Goal: Task Accomplishment & Management: Use online tool/utility

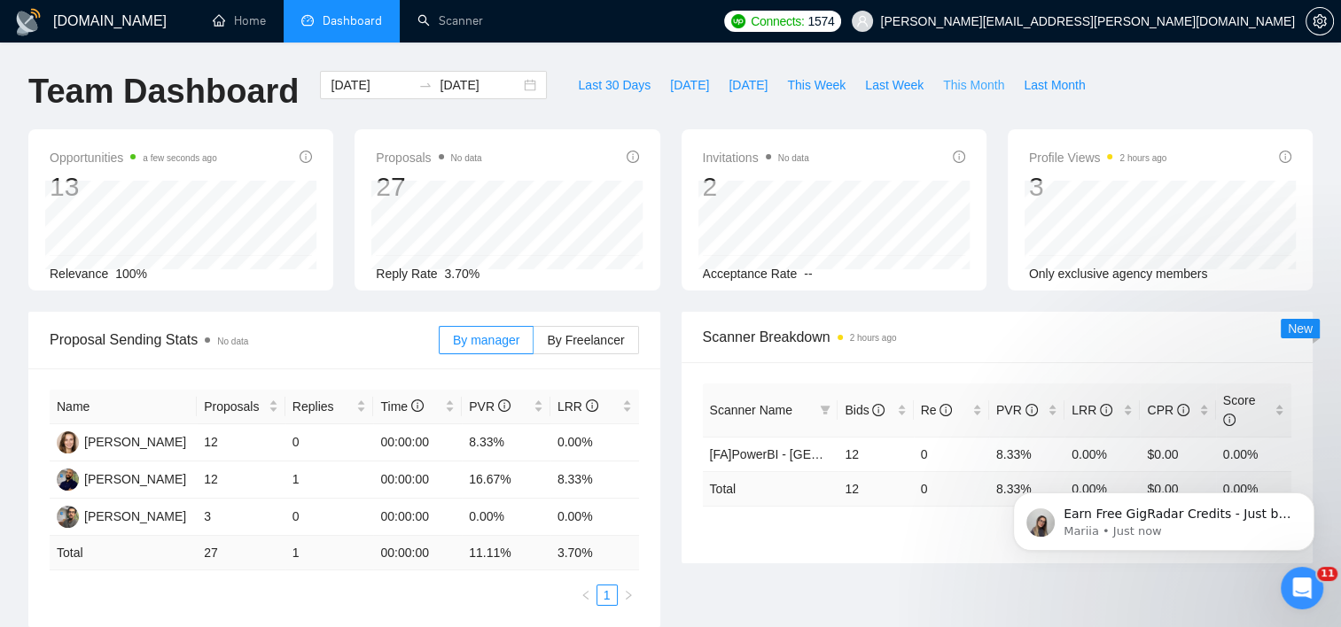
click at [955, 81] on span "This Month" at bounding box center [973, 84] width 61 height 19
type input "[DATE]"
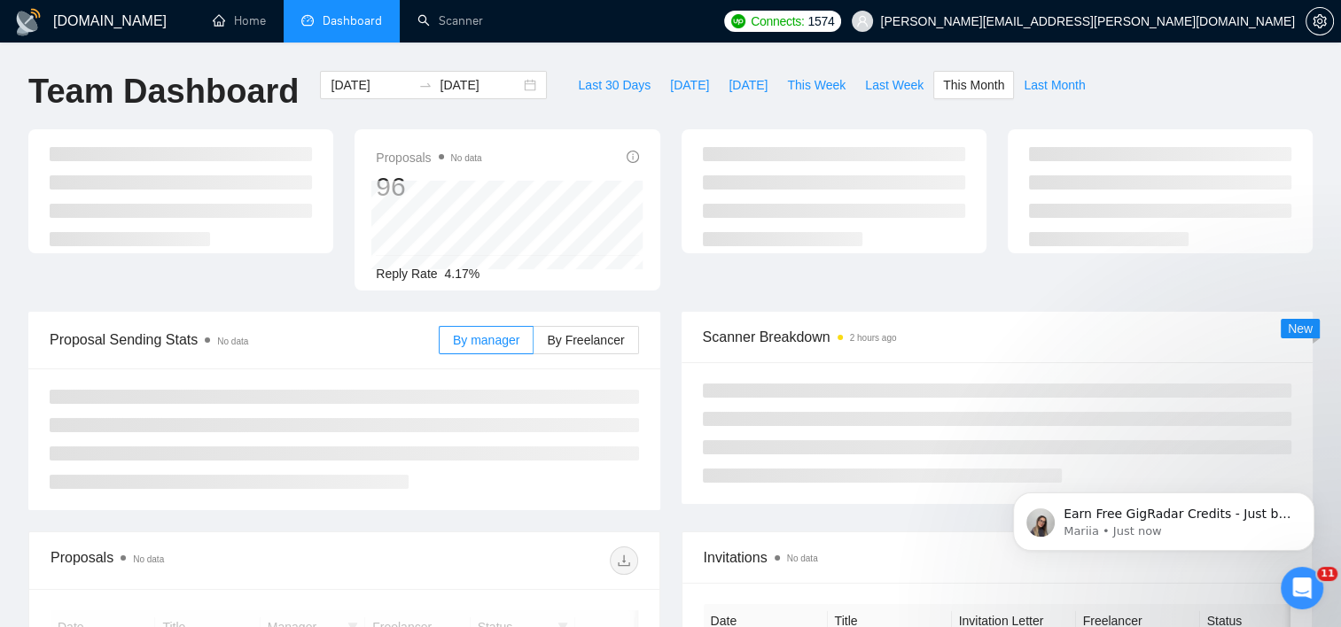
click at [568, 308] on div "Proposals No data 96 Reply Rate 4.17%" at bounding box center [670, 220] width 1305 height 183
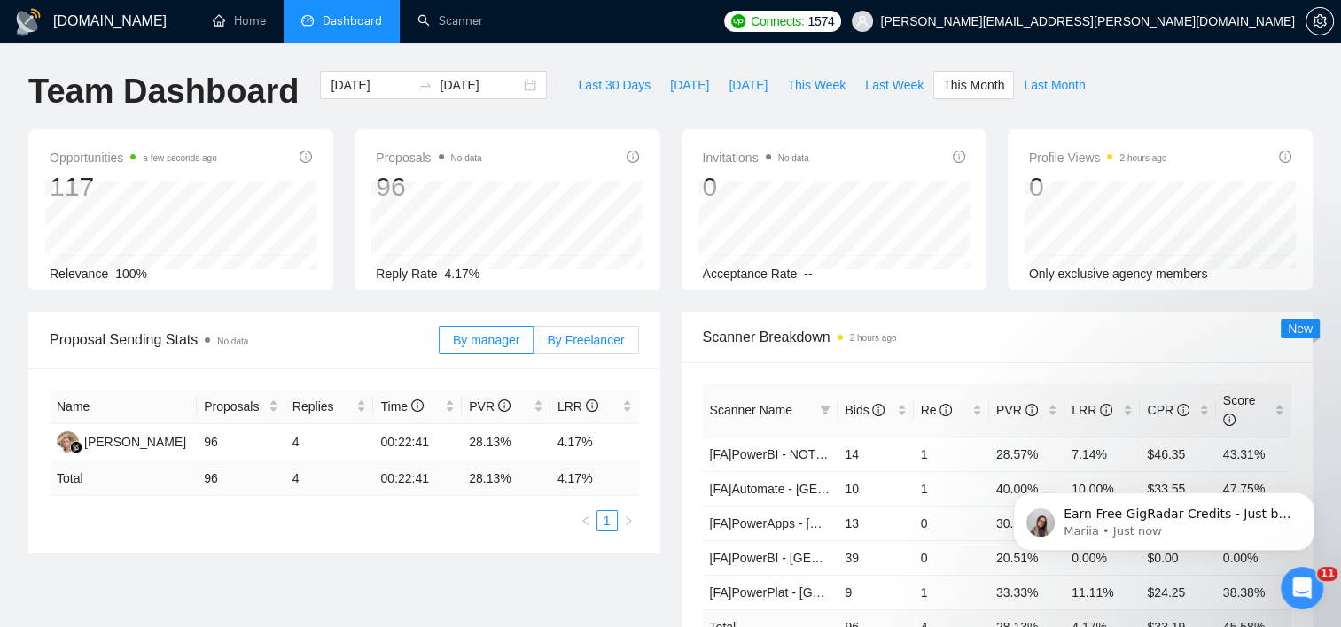
click at [631, 355] on div "By manager By Freelancer" at bounding box center [539, 340] width 200 height 57
click at [614, 339] on span "By Freelancer" at bounding box center [585, 340] width 77 height 14
click at [534, 345] on input "By Freelancer" at bounding box center [534, 345] width 0 height 0
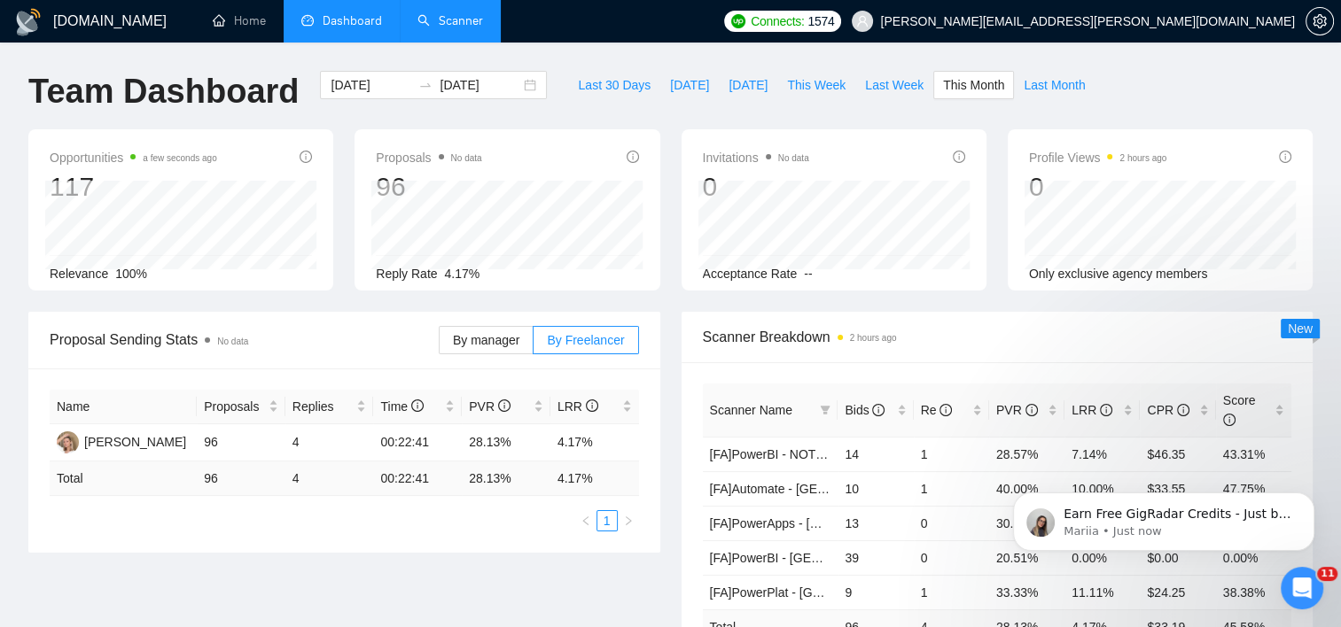
click at [483, 26] on link "Scanner" at bounding box center [450, 20] width 66 height 15
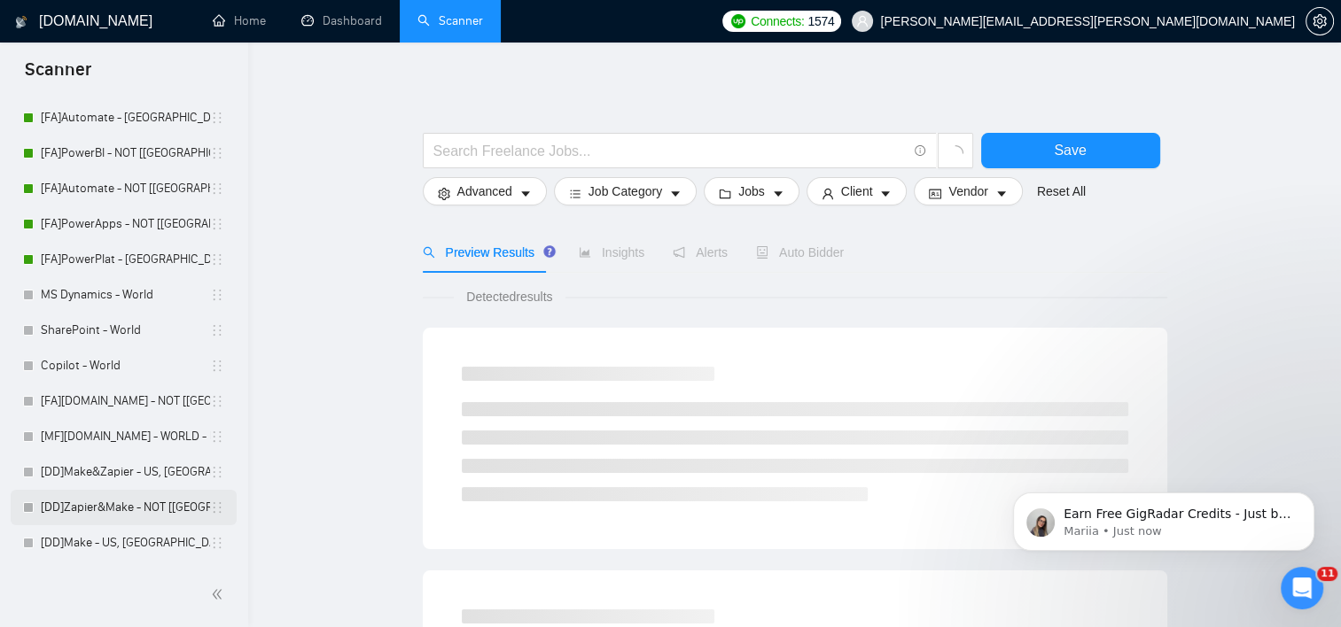
scroll to position [113, 0]
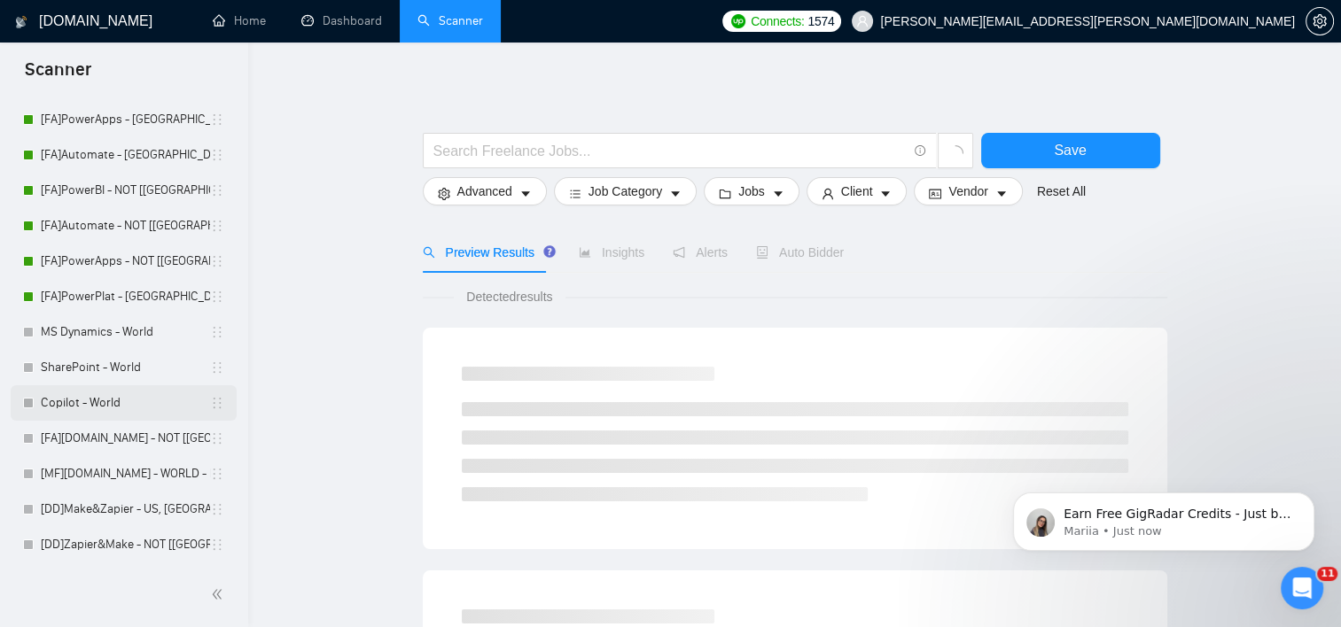
click at [87, 404] on link "Copilot - World" at bounding box center [125, 403] width 169 height 35
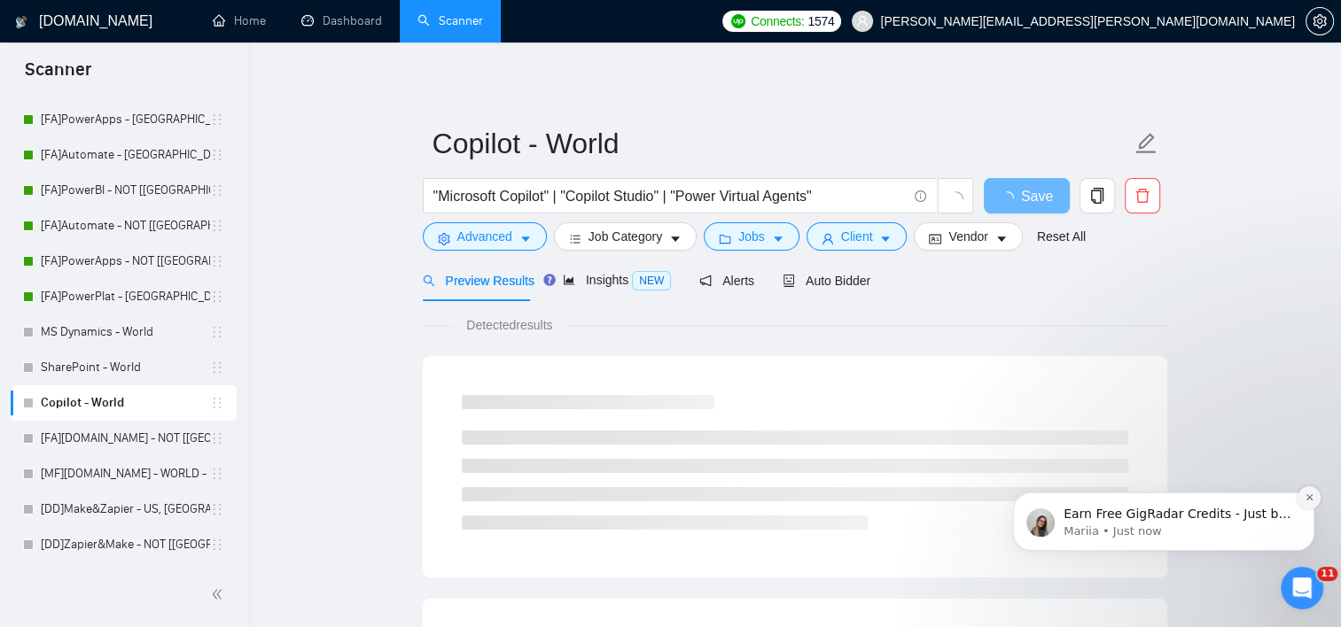
click at [1305, 496] on icon "Dismiss notification" at bounding box center [1310, 498] width 10 height 10
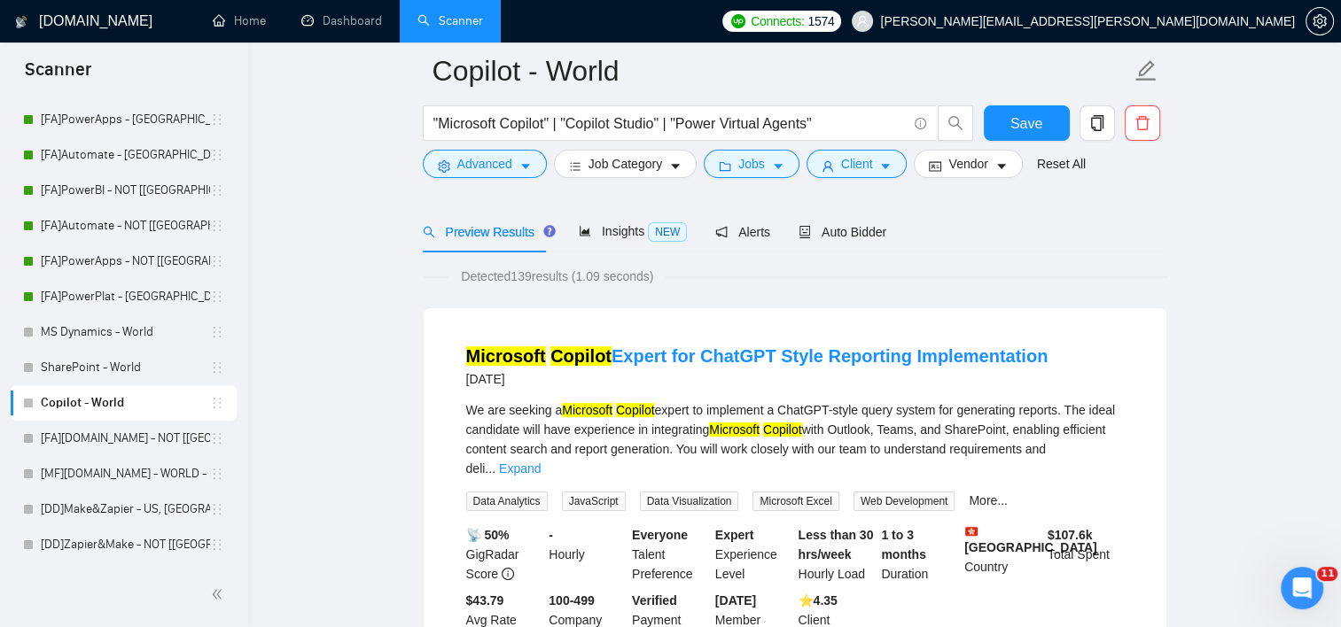
scroll to position [89, 0]
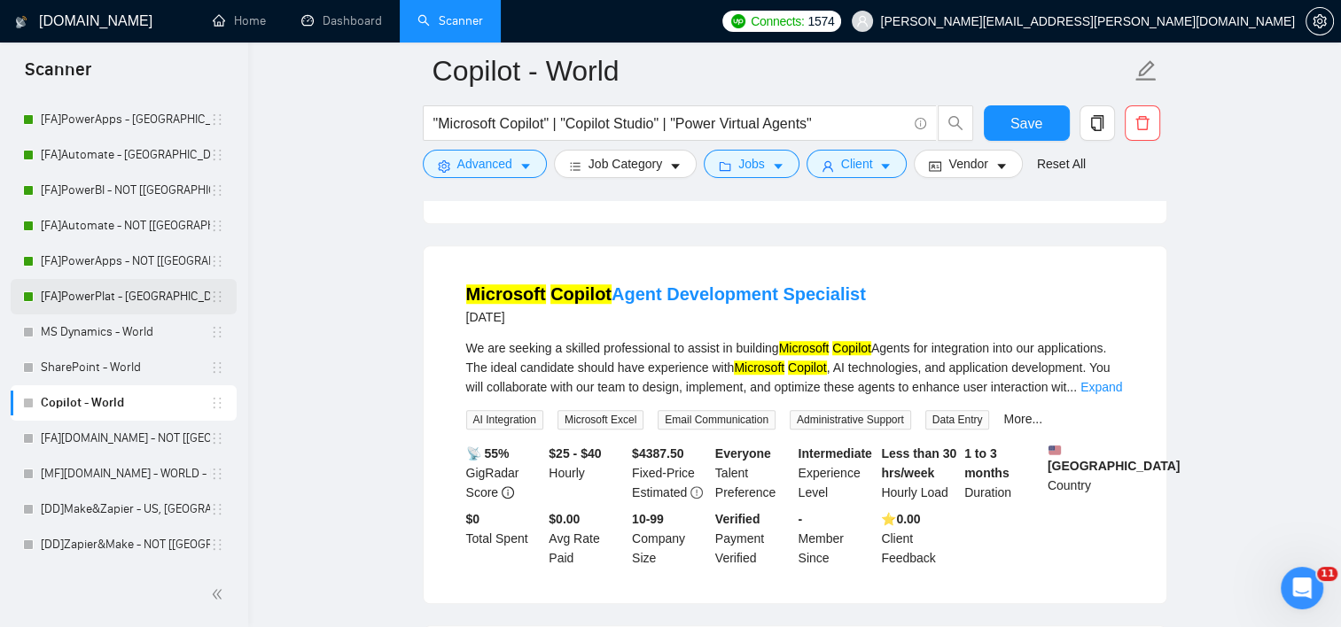
scroll to position [24, 0]
